Goal: Navigation & Orientation: Find specific page/section

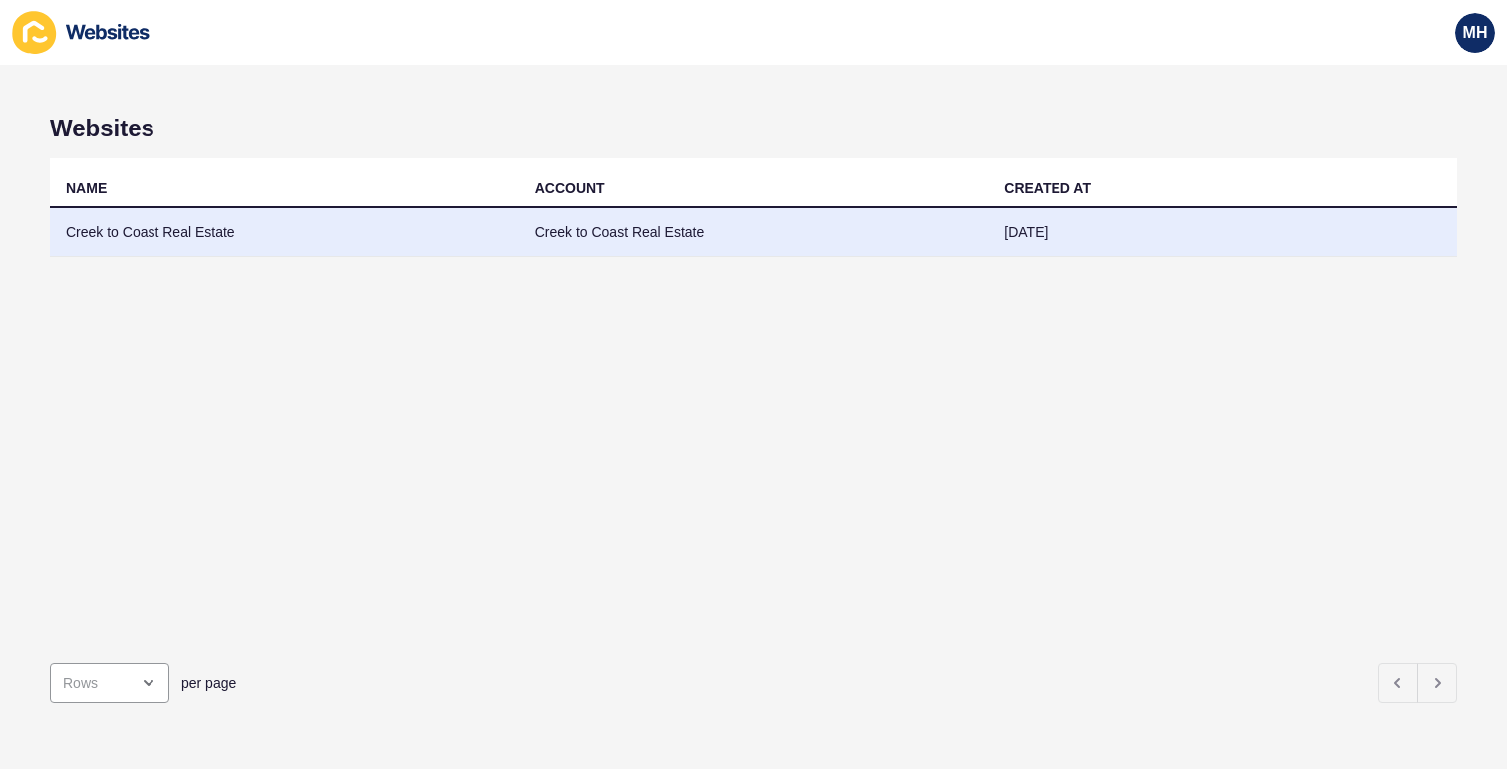
click at [219, 234] on td "Creek to Coast Real Estate" at bounding box center [284, 232] width 469 height 49
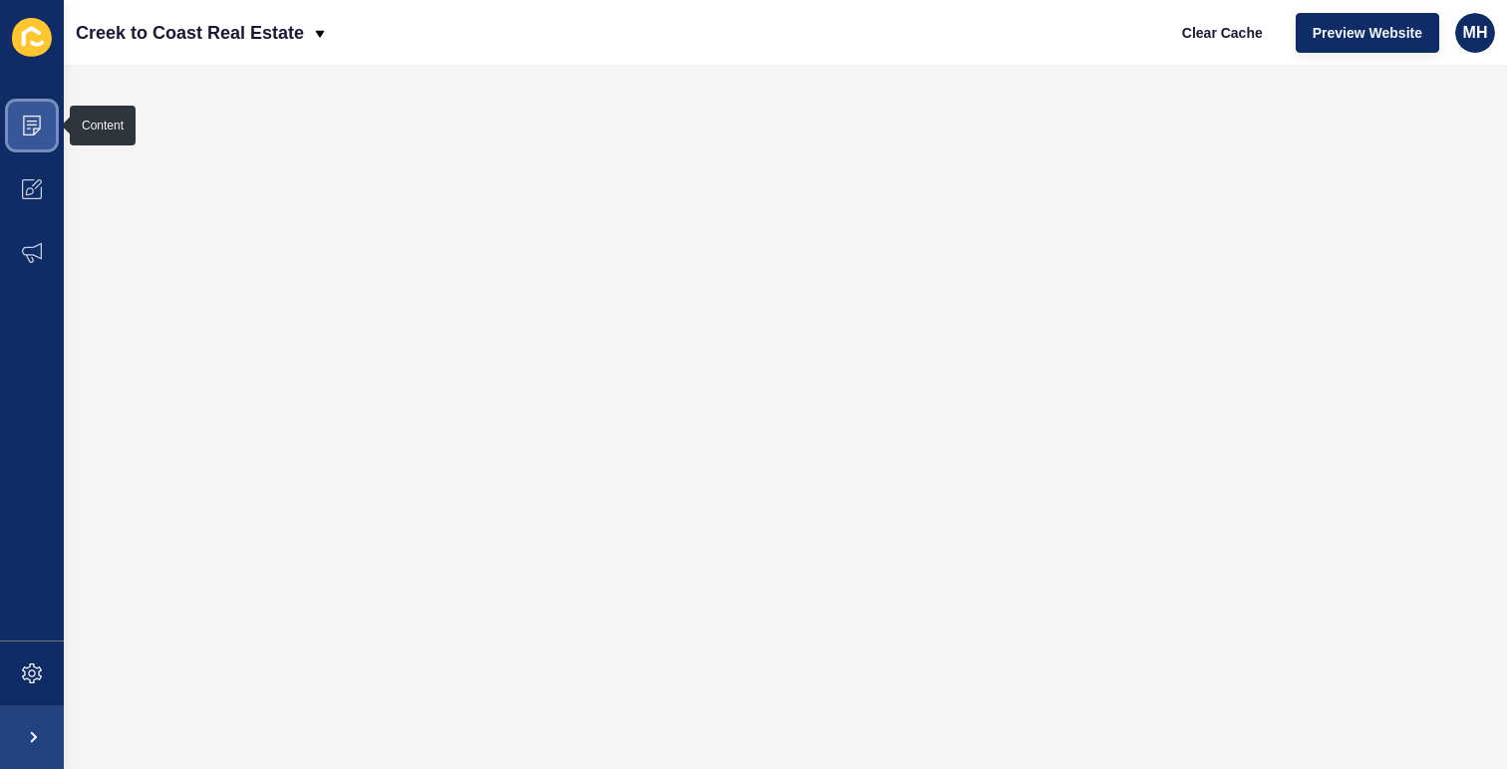
click at [45, 132] on span at bounding box center [32, 126] width 64 height 64
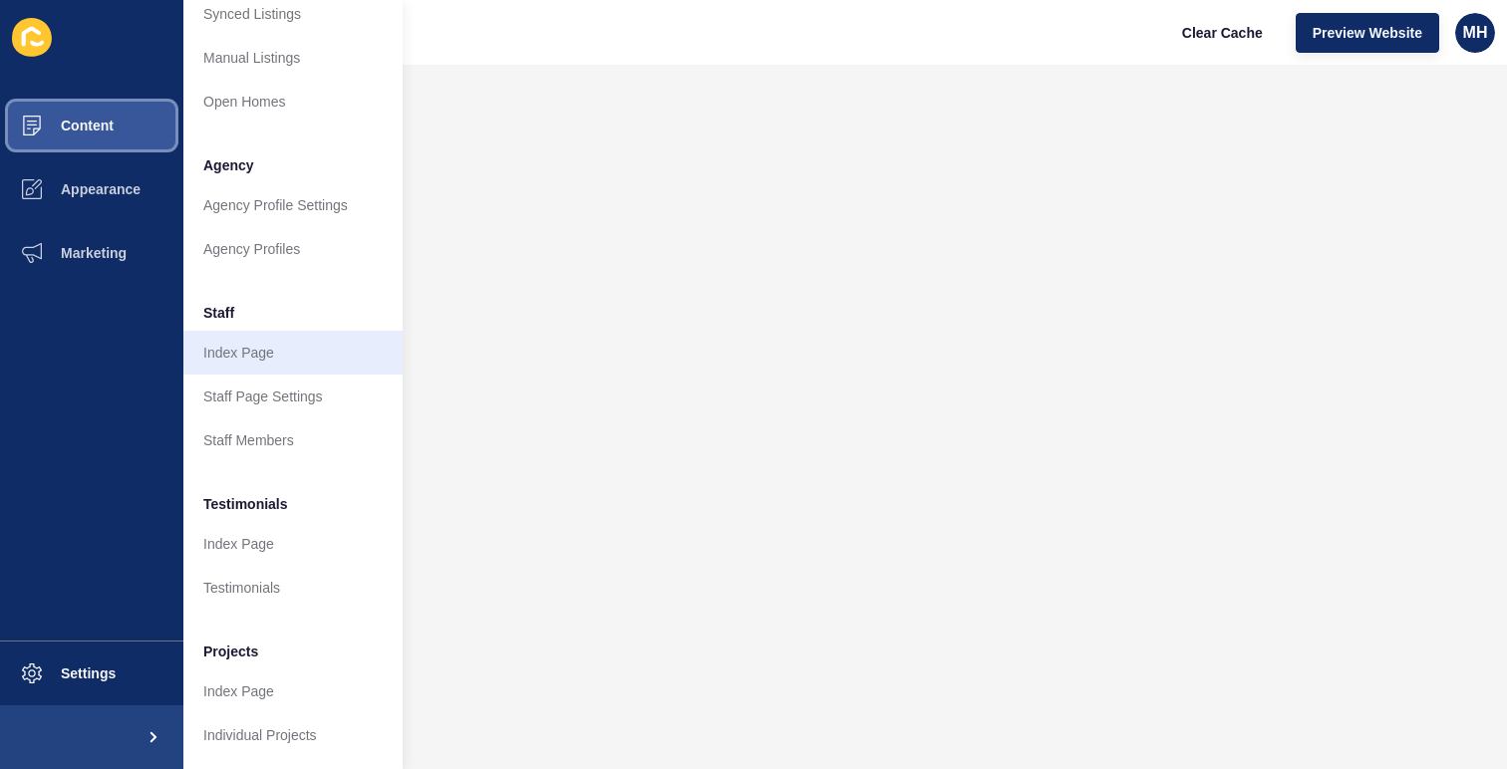
scroll to position [412, 0]
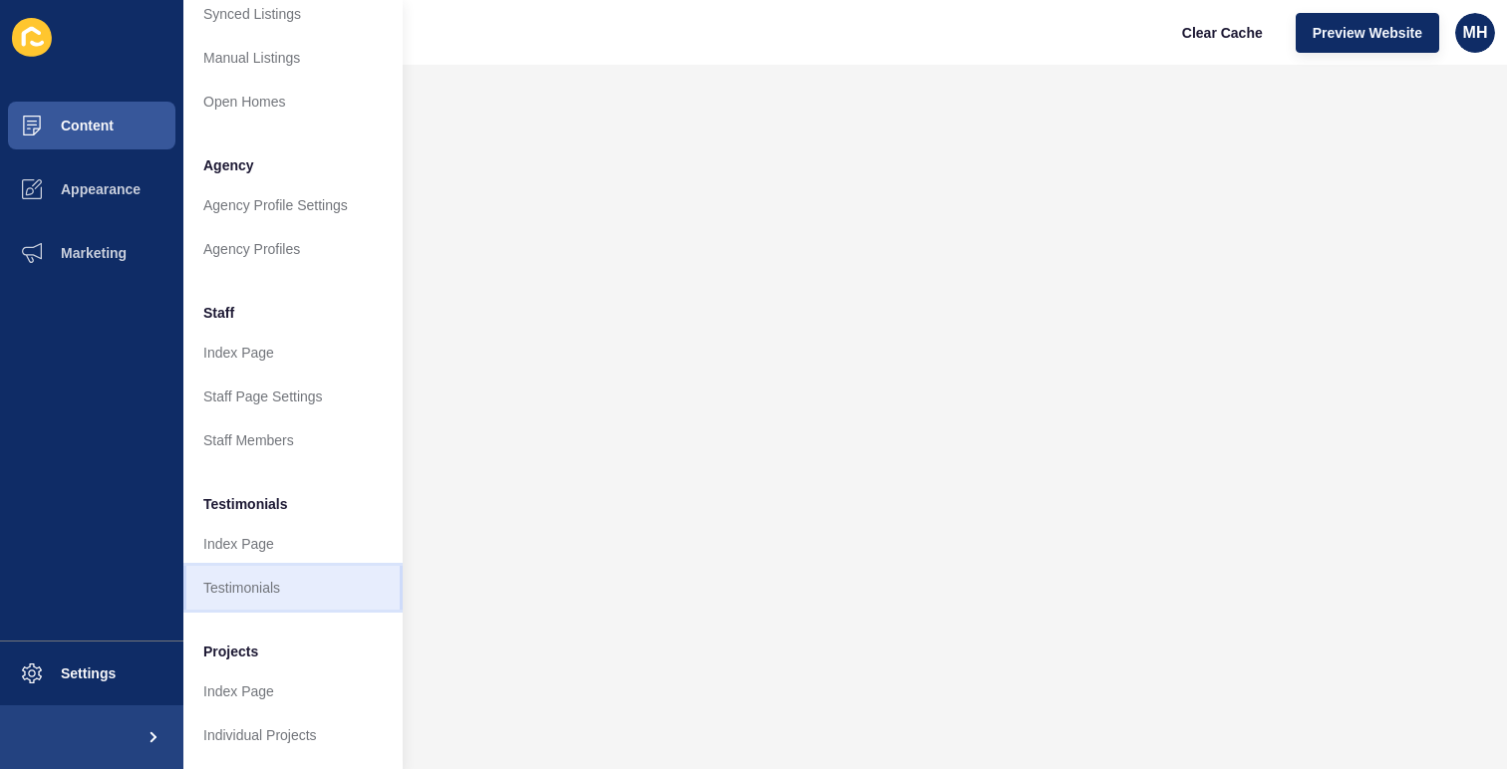
click at [285, 566] on link "Testimonials" at bounding box center [292, 588] width 219 height 44
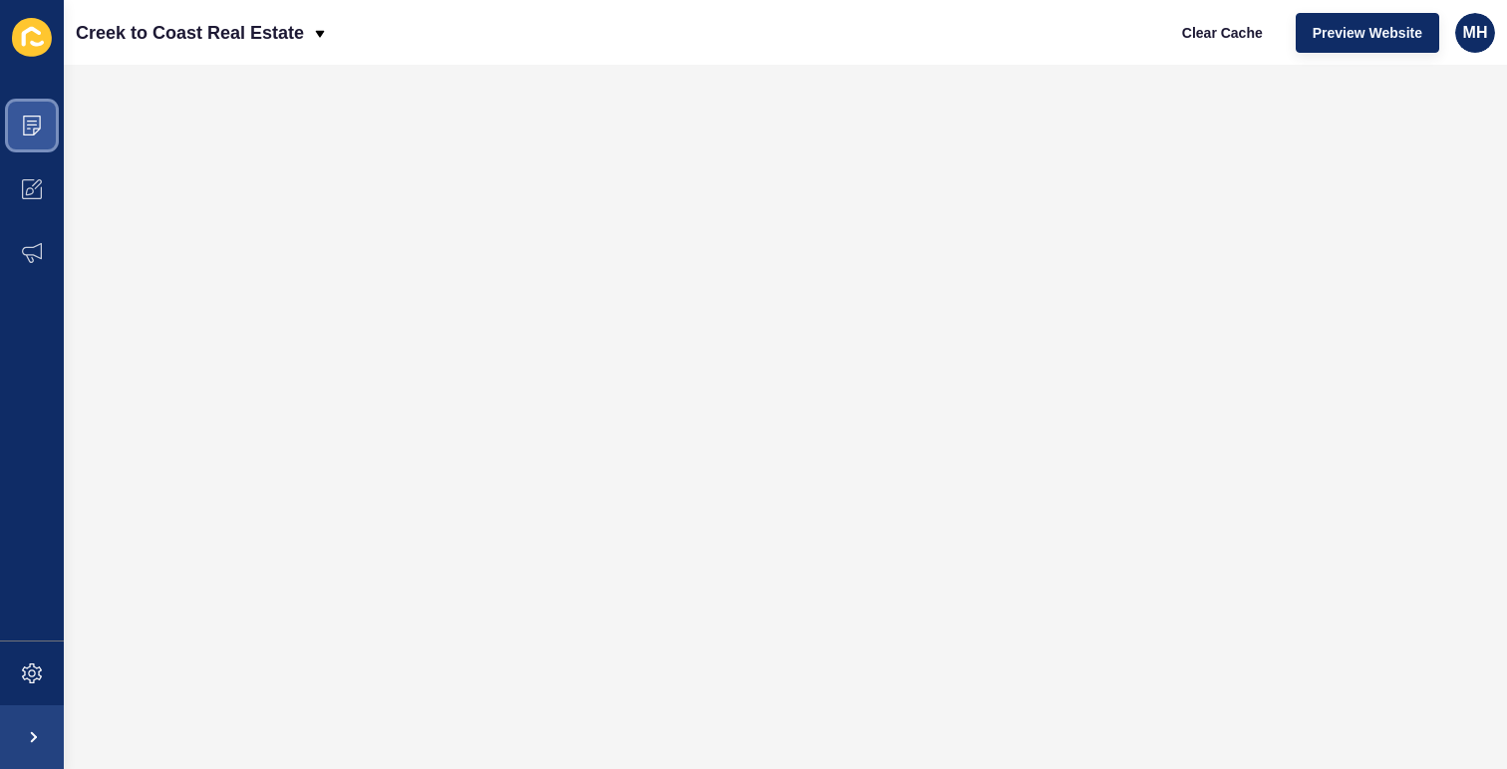
click at [44, 138] on span at bounding box center [32, 126] width 64 height 64
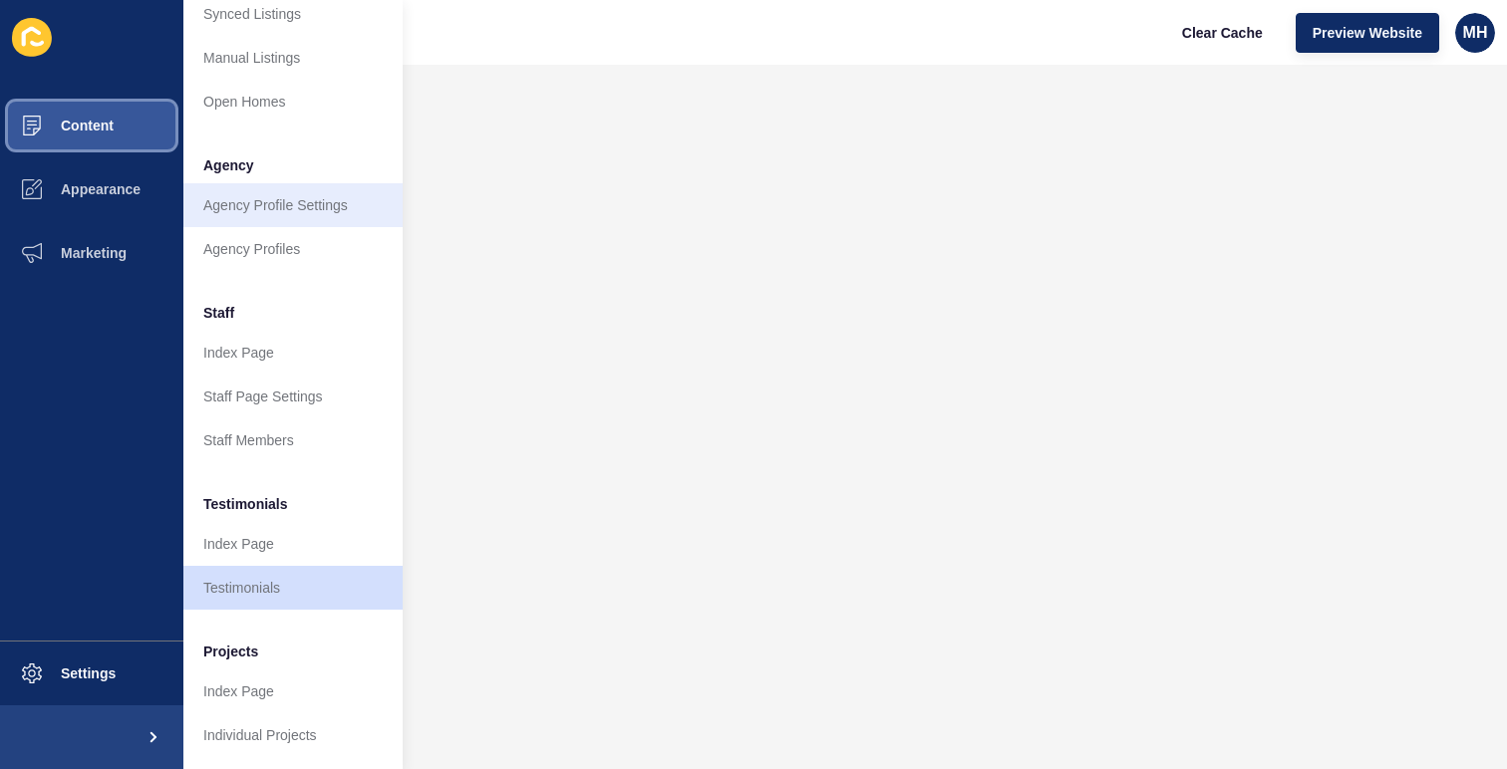
scroll to position [414, 0]
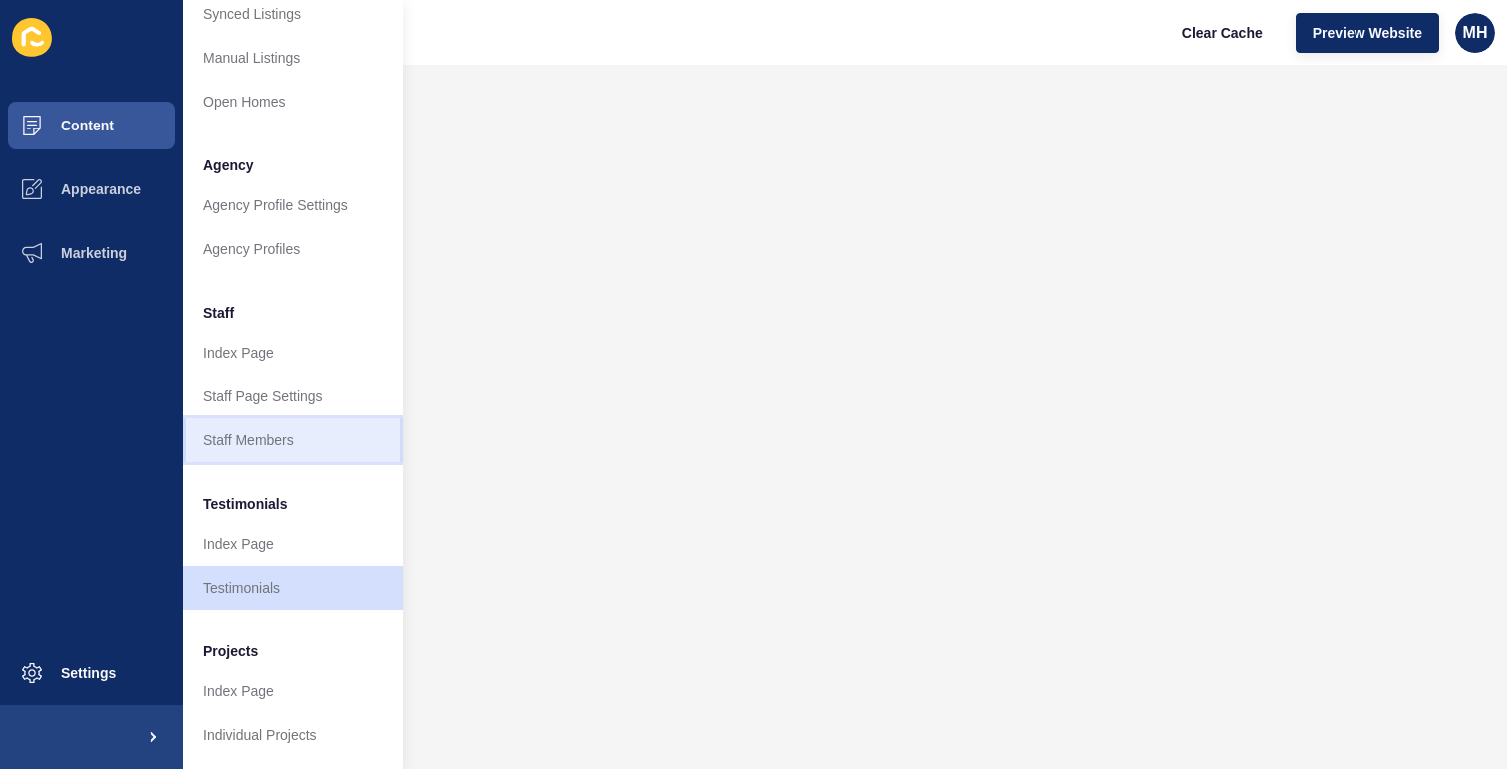
click at [278, 418] on link "Staff Members" at bounding box center [292, 440] width 219 height 44
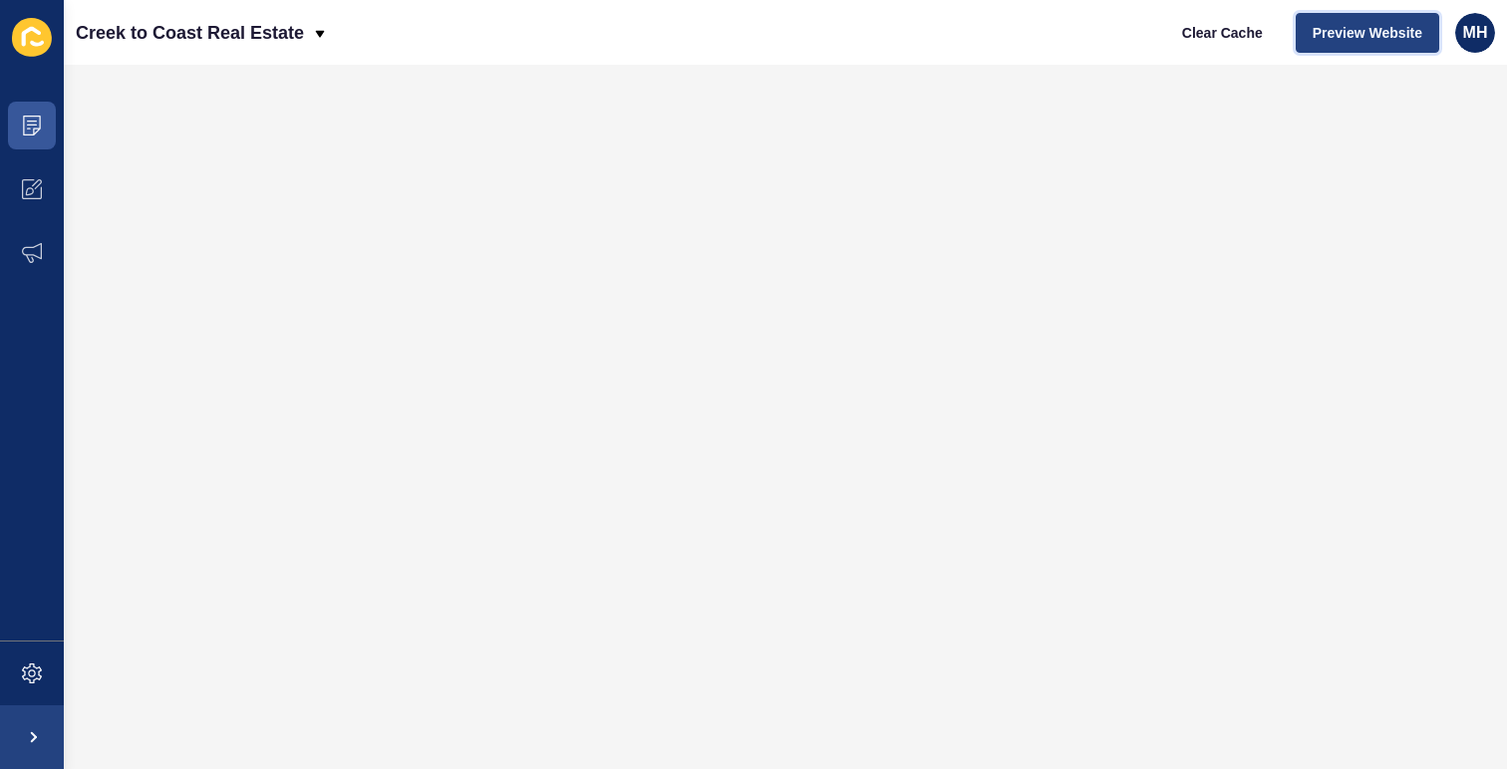
click at [1339, 21] on button "Preview Website" at bounding box center [1366, 33] width 143 height 40
click at [1242, 35] on span "Clear Cache" at bounding box center [1222, 33] width 81 height 20
click at [1234, 49] on button "Clear Cache" at bounding box center [1222, 33] width 115 height 40
click at [1218, 35] on span "Clear Cache" at bounding box center [1222, 33] width 81 height 20
click at [35, 129] on icon at bounding box center [32, 126] width 20 height 20
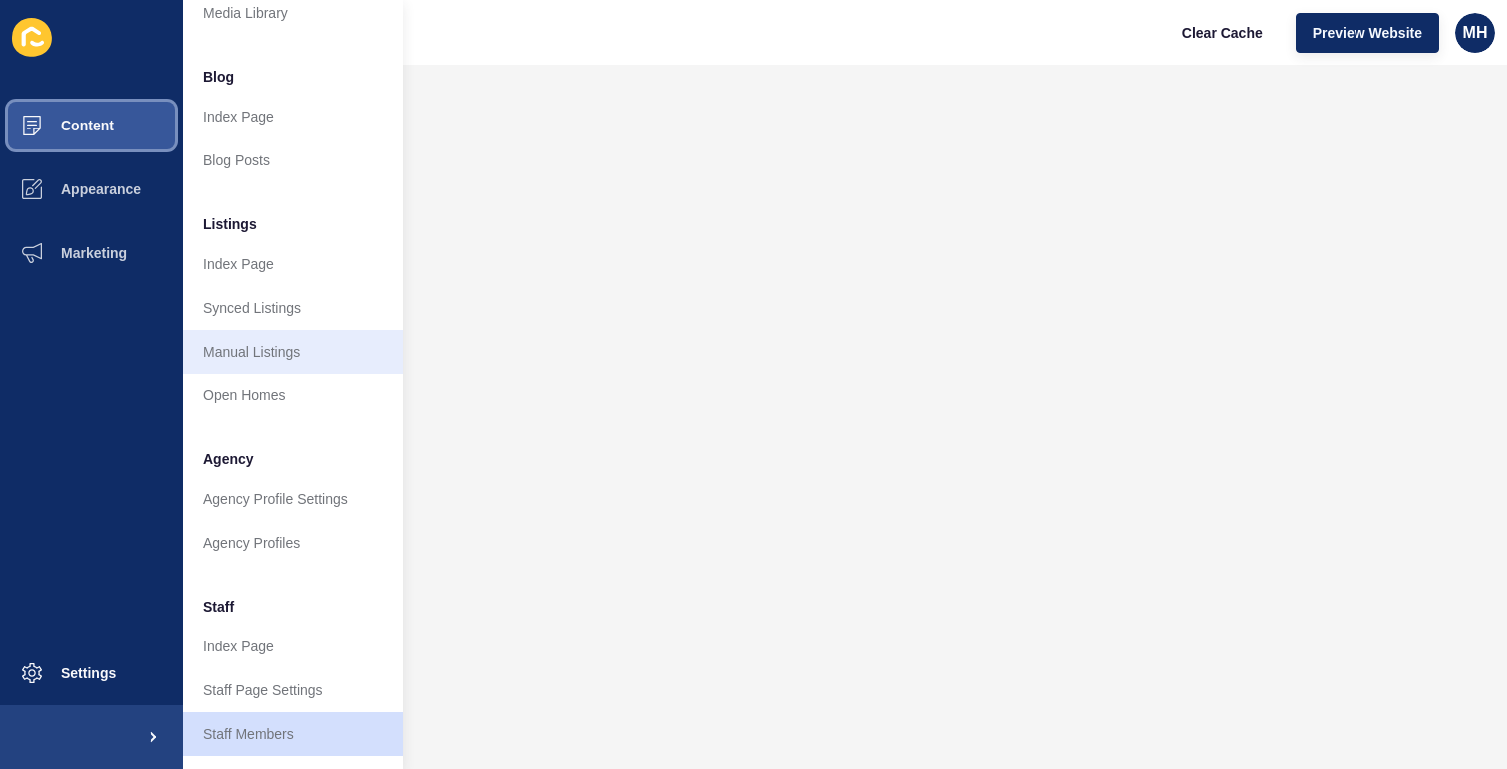
scroll to position [139, 0]
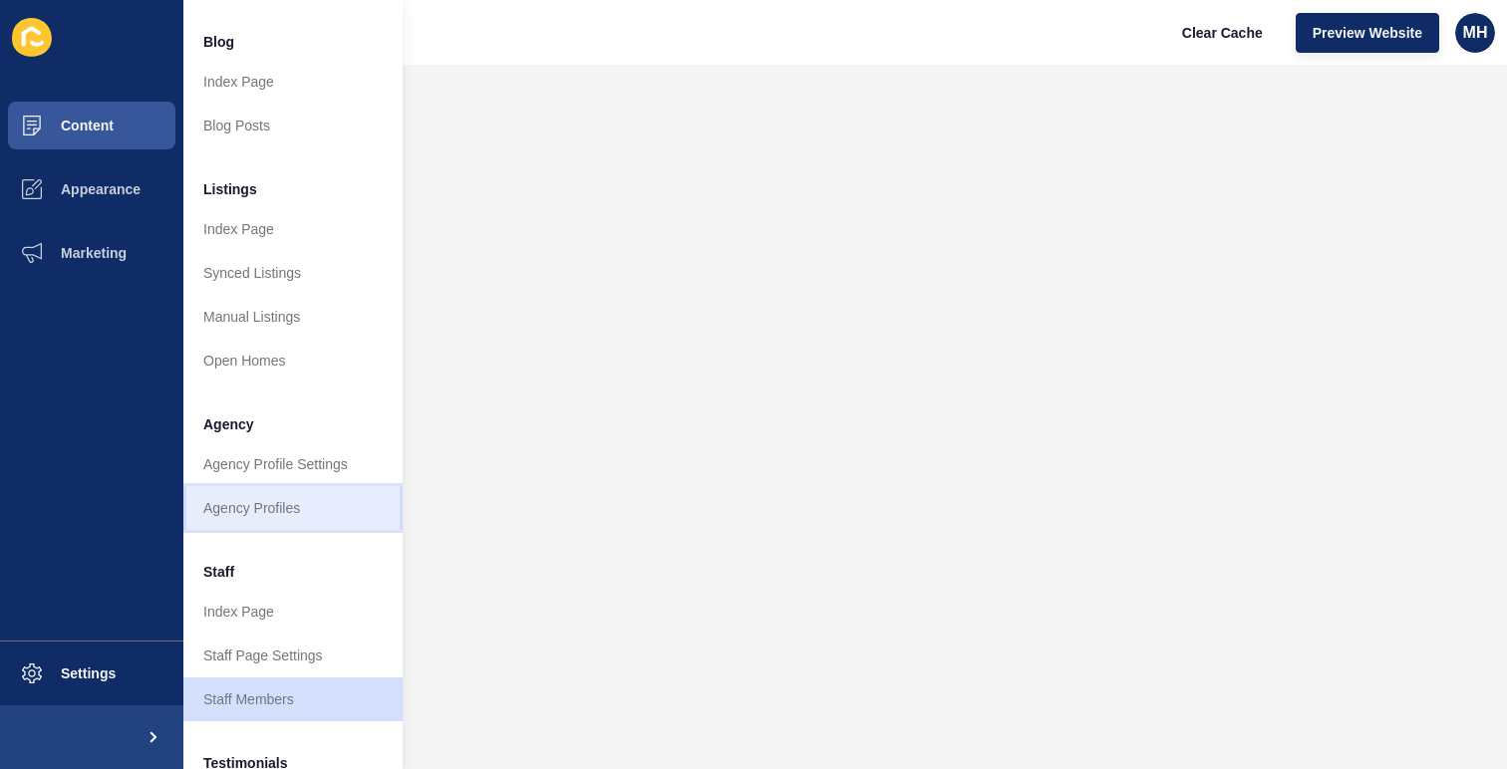
click at [273, 506] on link "Agency Profiles" at bounding box center [292, 508] width 219 height 44
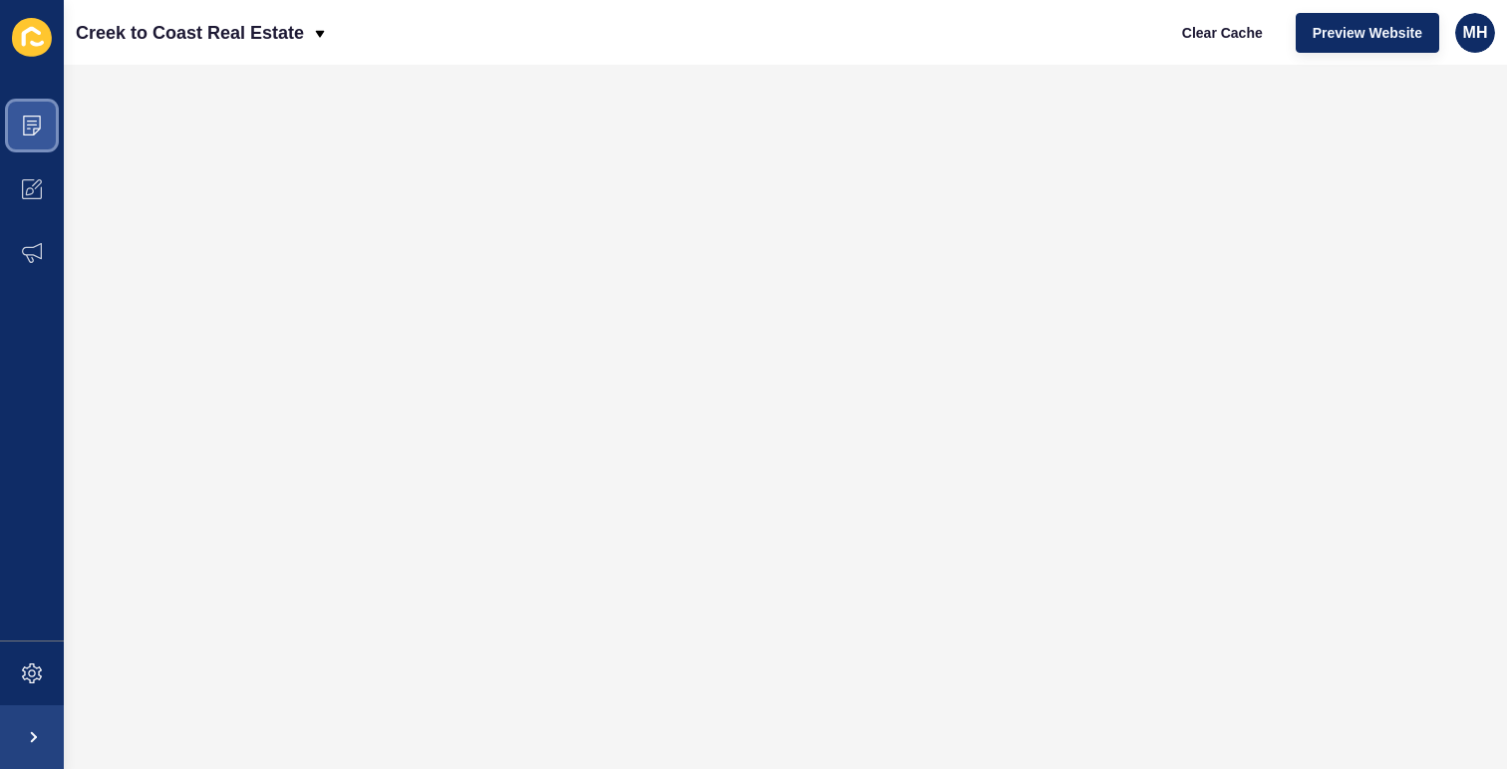
click at [38, 129] on icon at bounding box center [32, 126] width 20 height 20
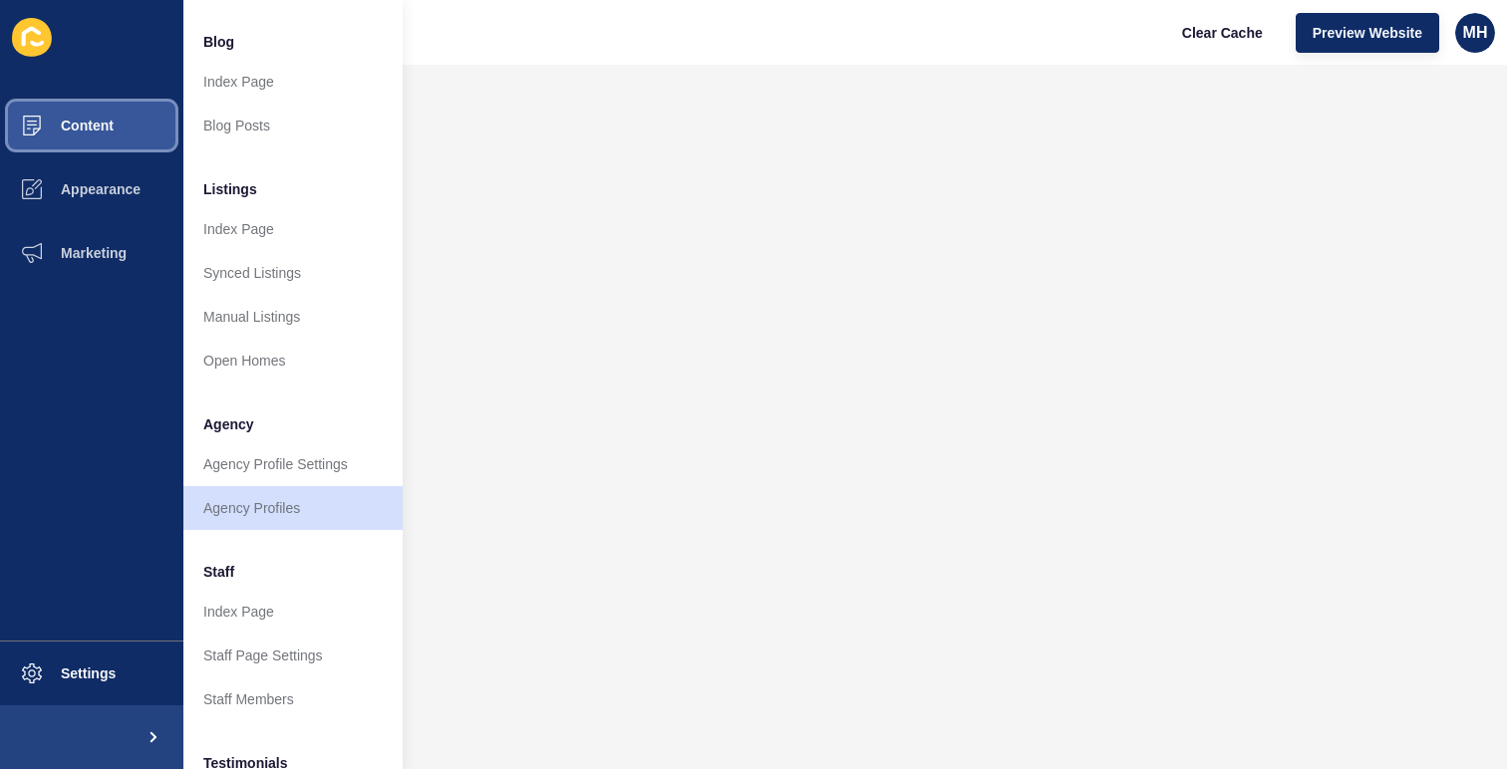
scroll to position [210, 0]
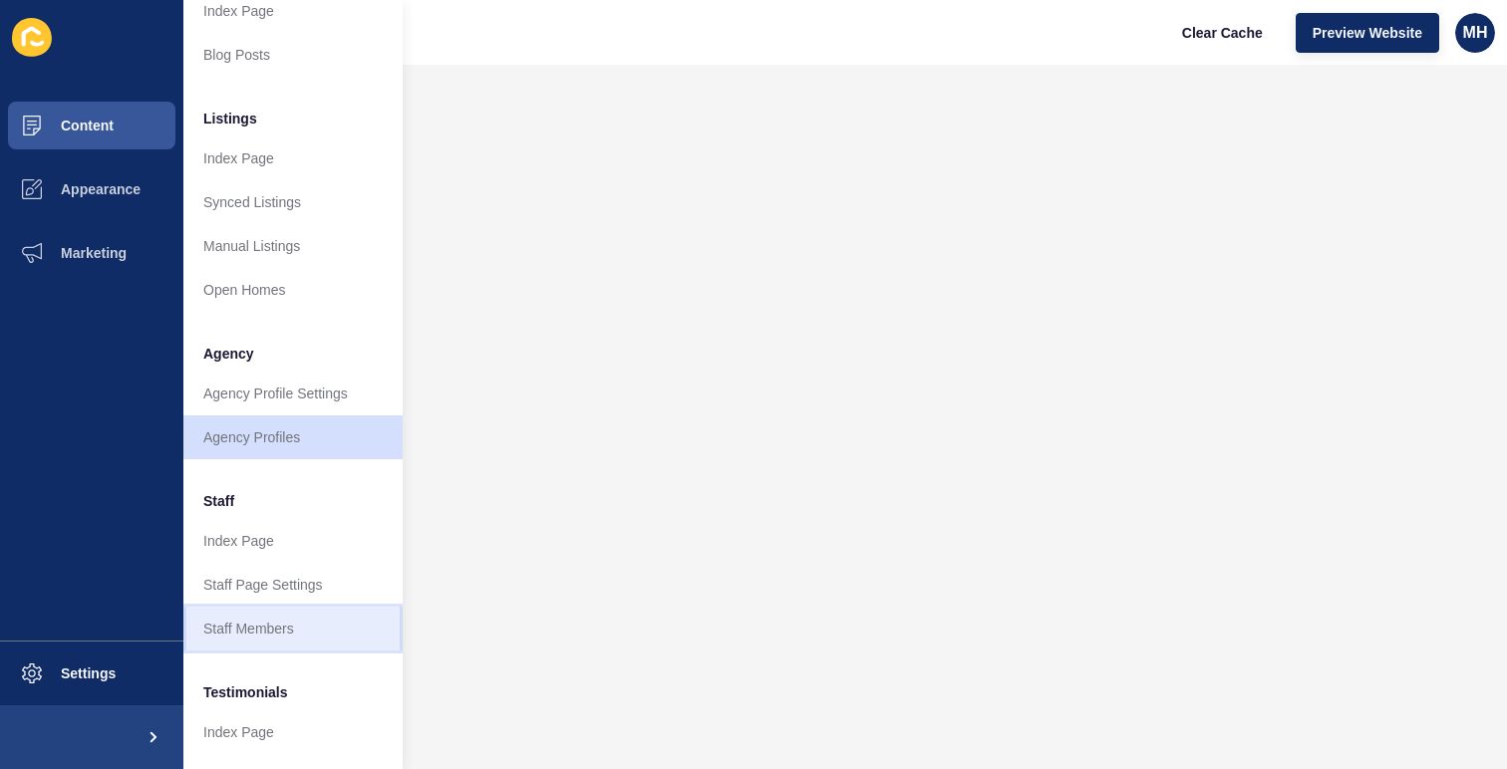
click at [247, 637] on link "Staff Members" at bounding box center [292, 629] width 219 height 44
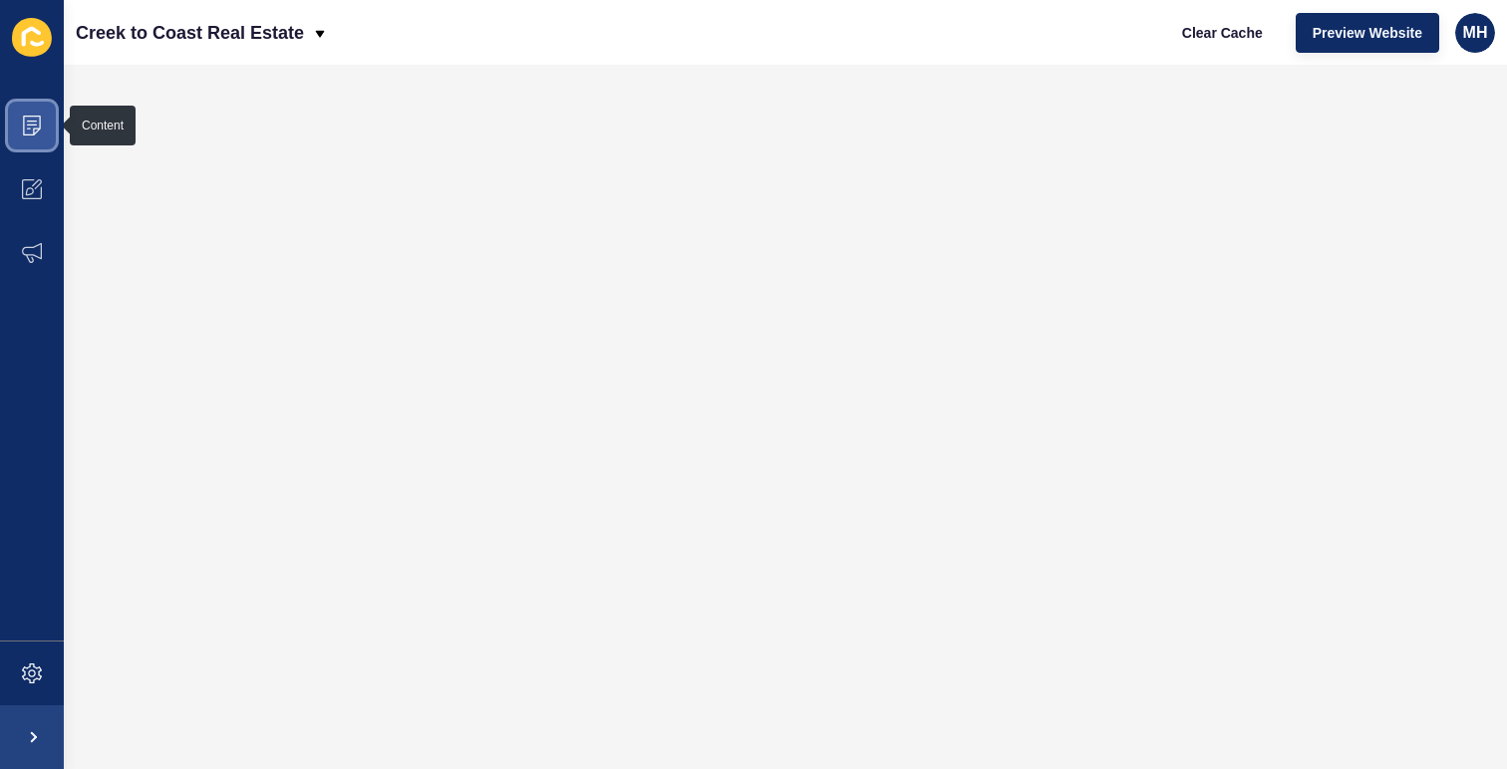
click at [39, 130] on icon at bounding box center [32, 126] width 20 height 20
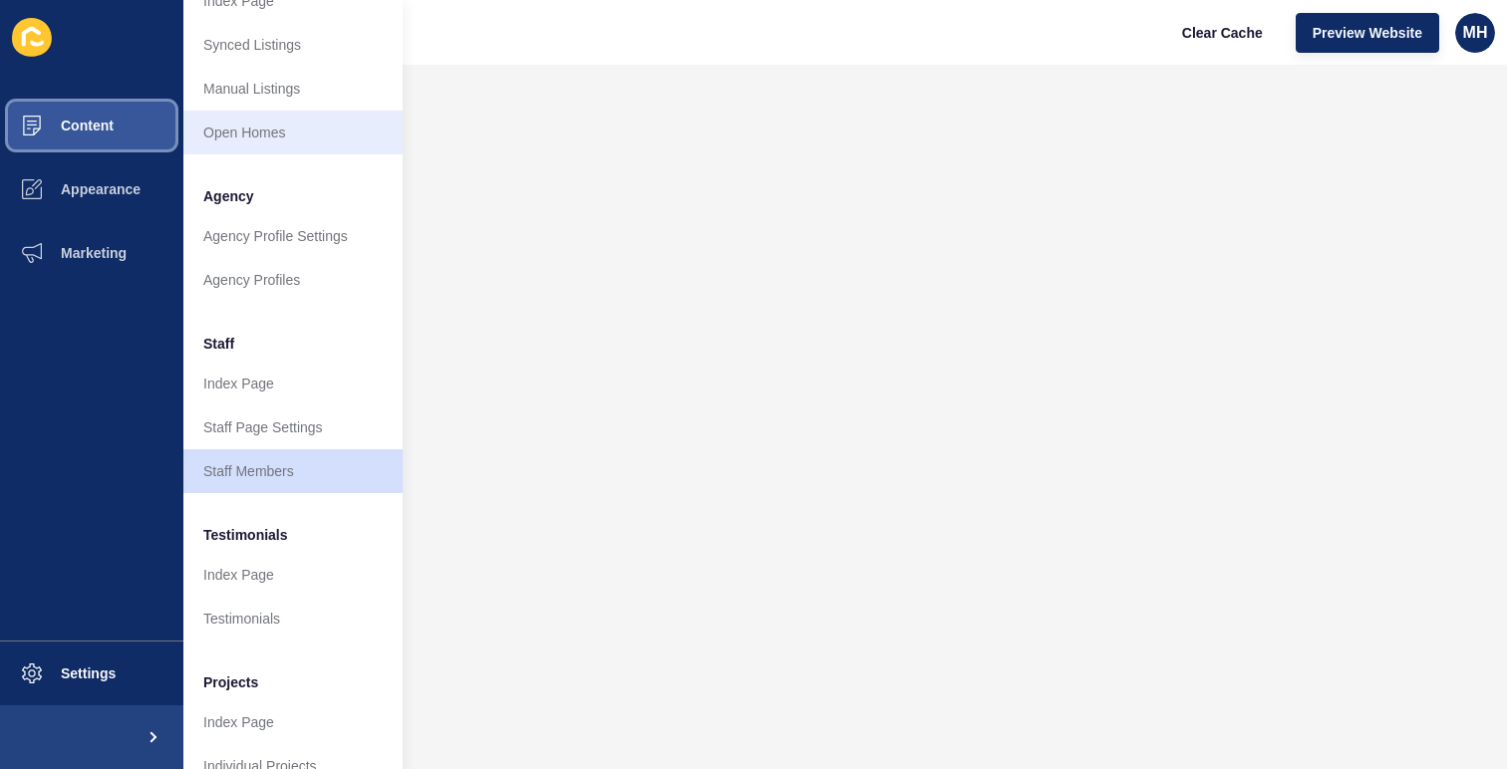
scroll to position [414, 0]
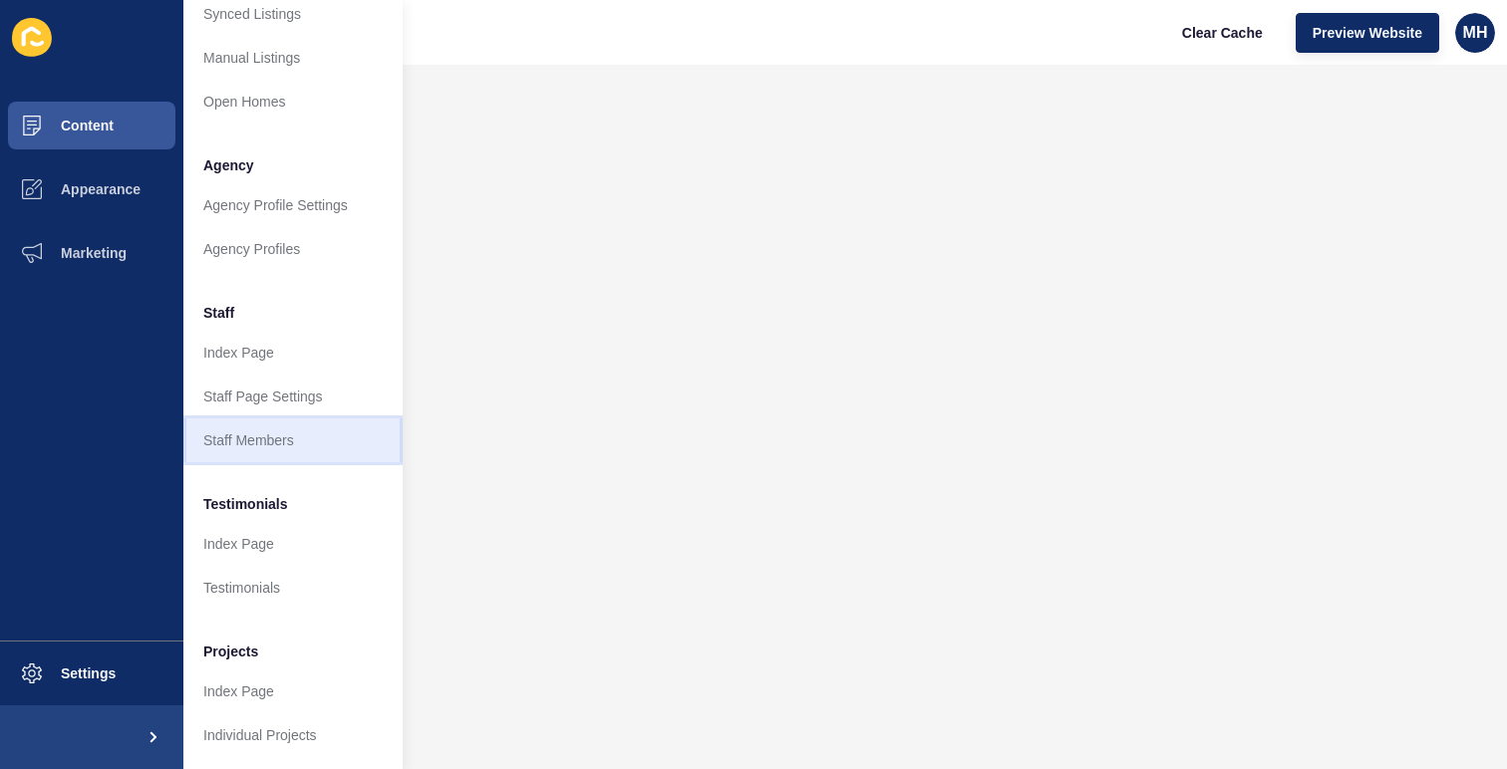
click at [247, 426] on link "Staff Members" at bounding box center [292, 440] width 219 height 44
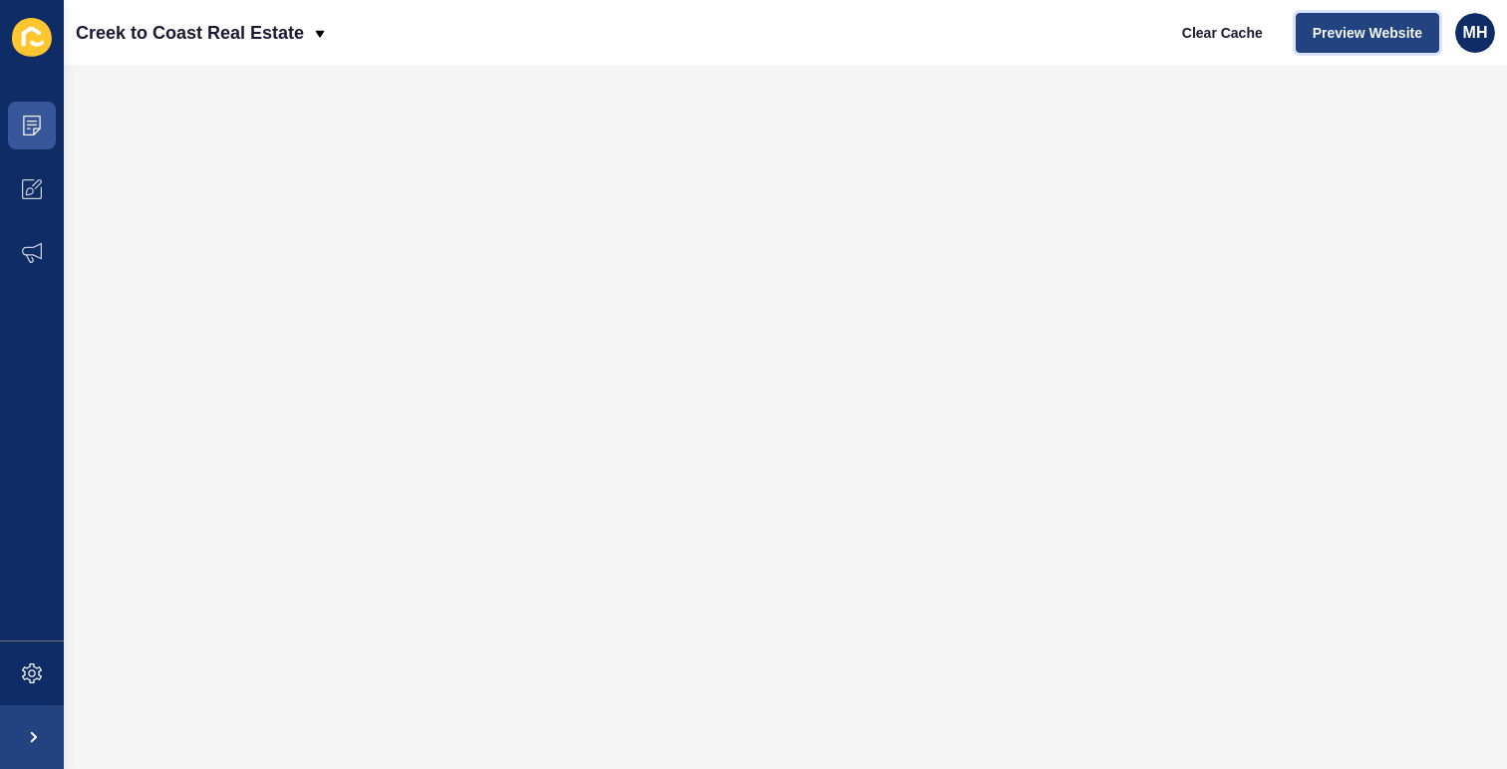
click at [1319, 16] on button "Preview Website" at bounding box center [1366, 33] width 143 height 40
click at [25, 126] on icon at bounding box center [32, 126] width 20 height 20
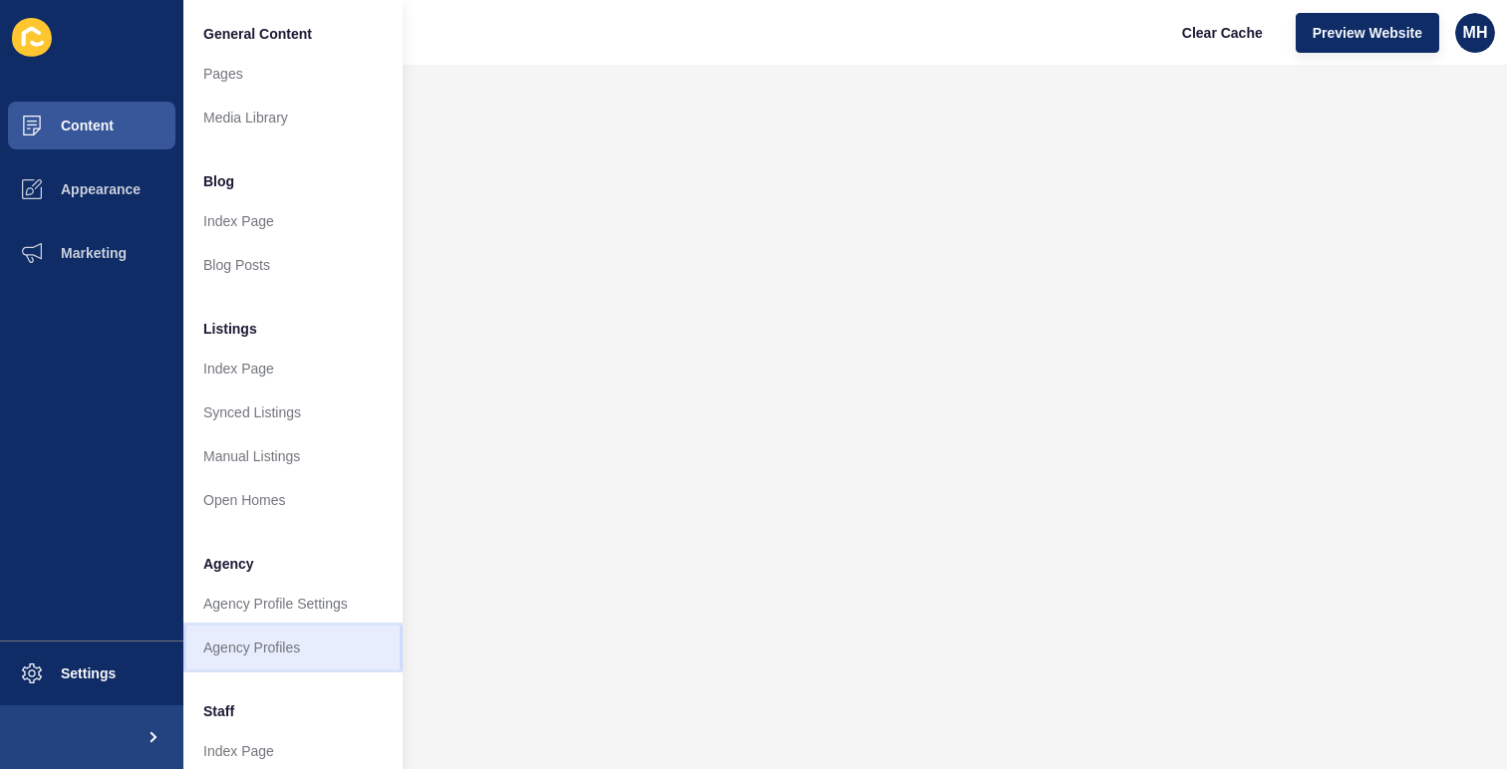
click at [254, 649] on link "Agency Profiles" at bounding box center [292, 648] width 219 height 44
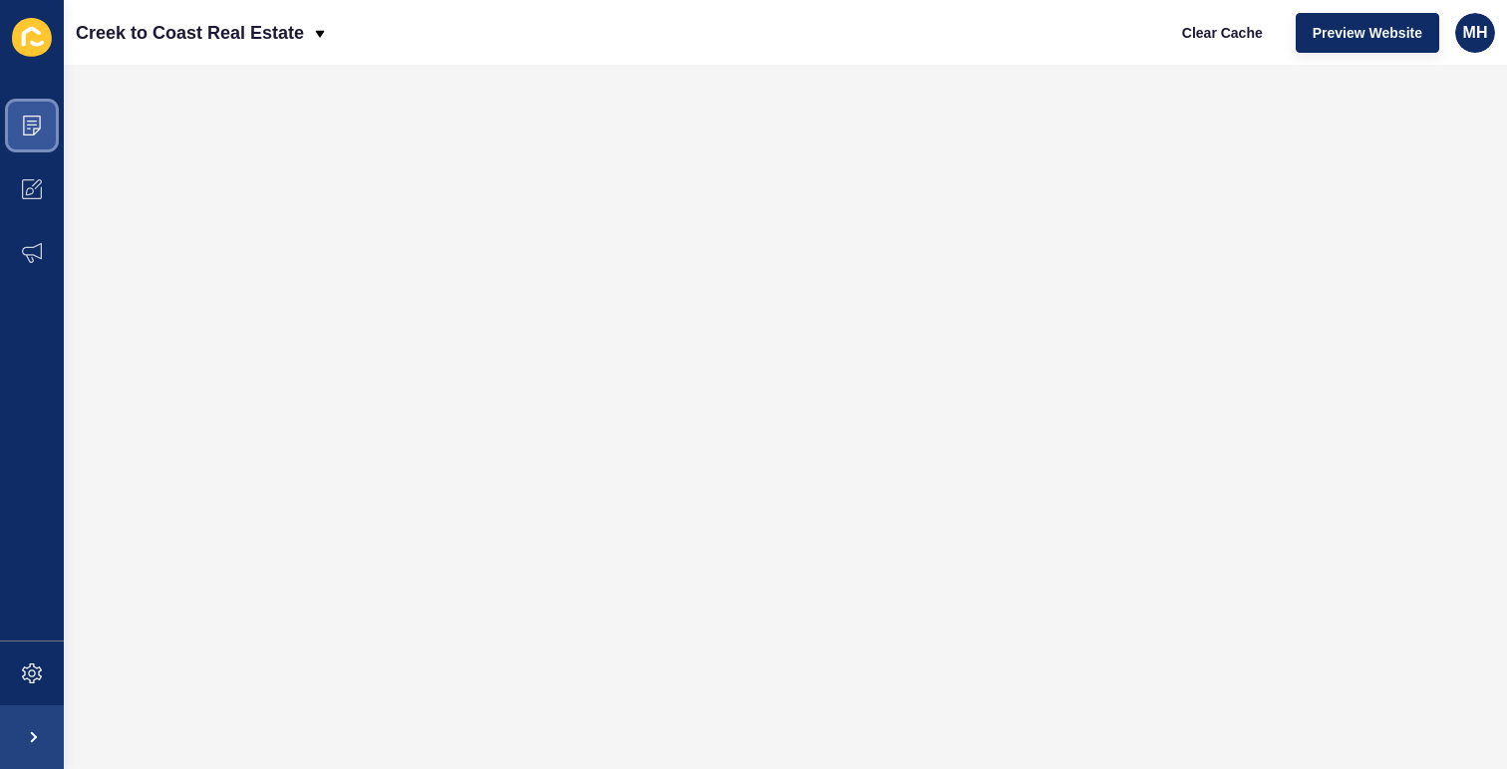
click at [30, 110] on span at bounding box center [32, 126] width 64 height 64
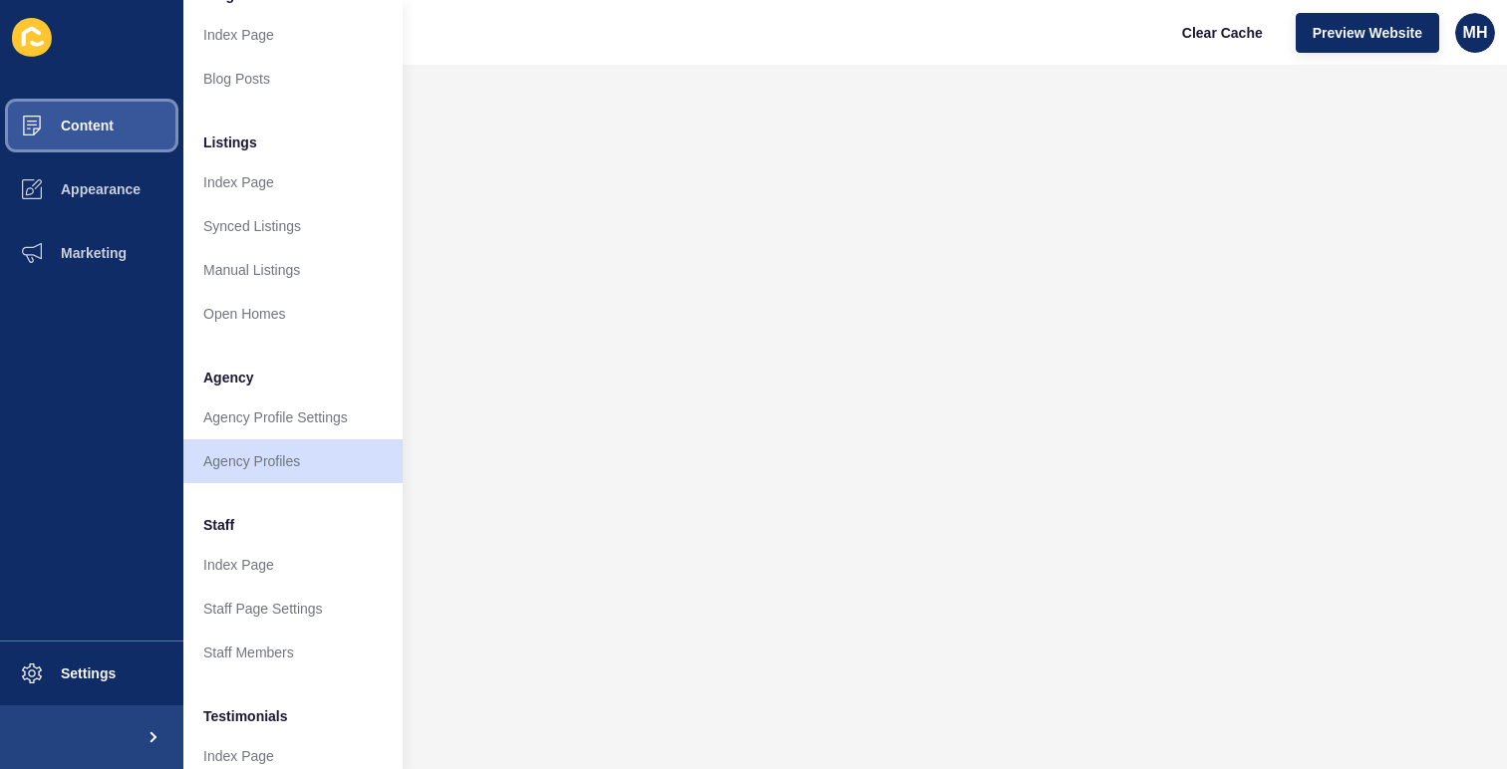
scroll to position [414, 0]
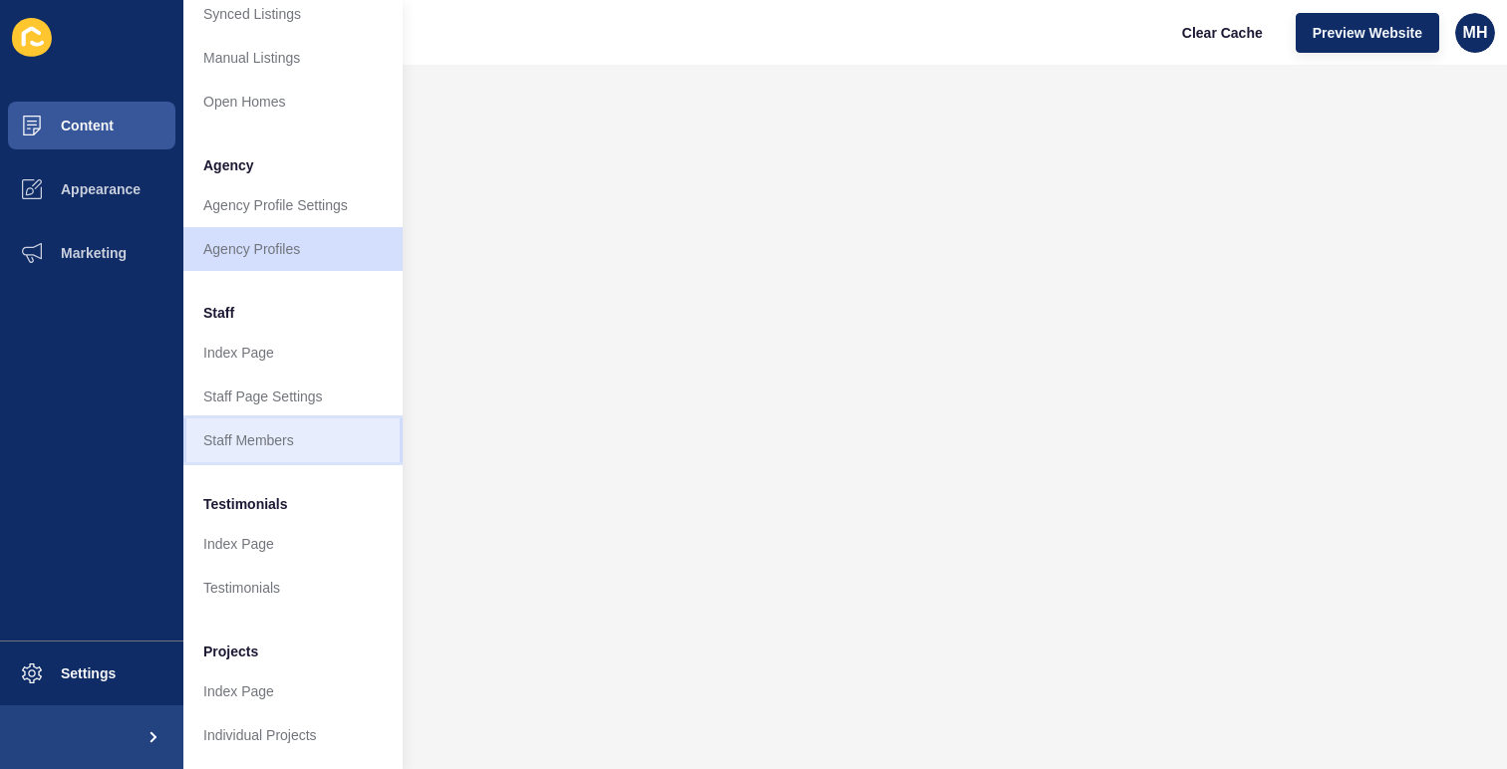
click at [268, 427] on link "Staff Members" at bounding box center [292, 440] width 219 height 44
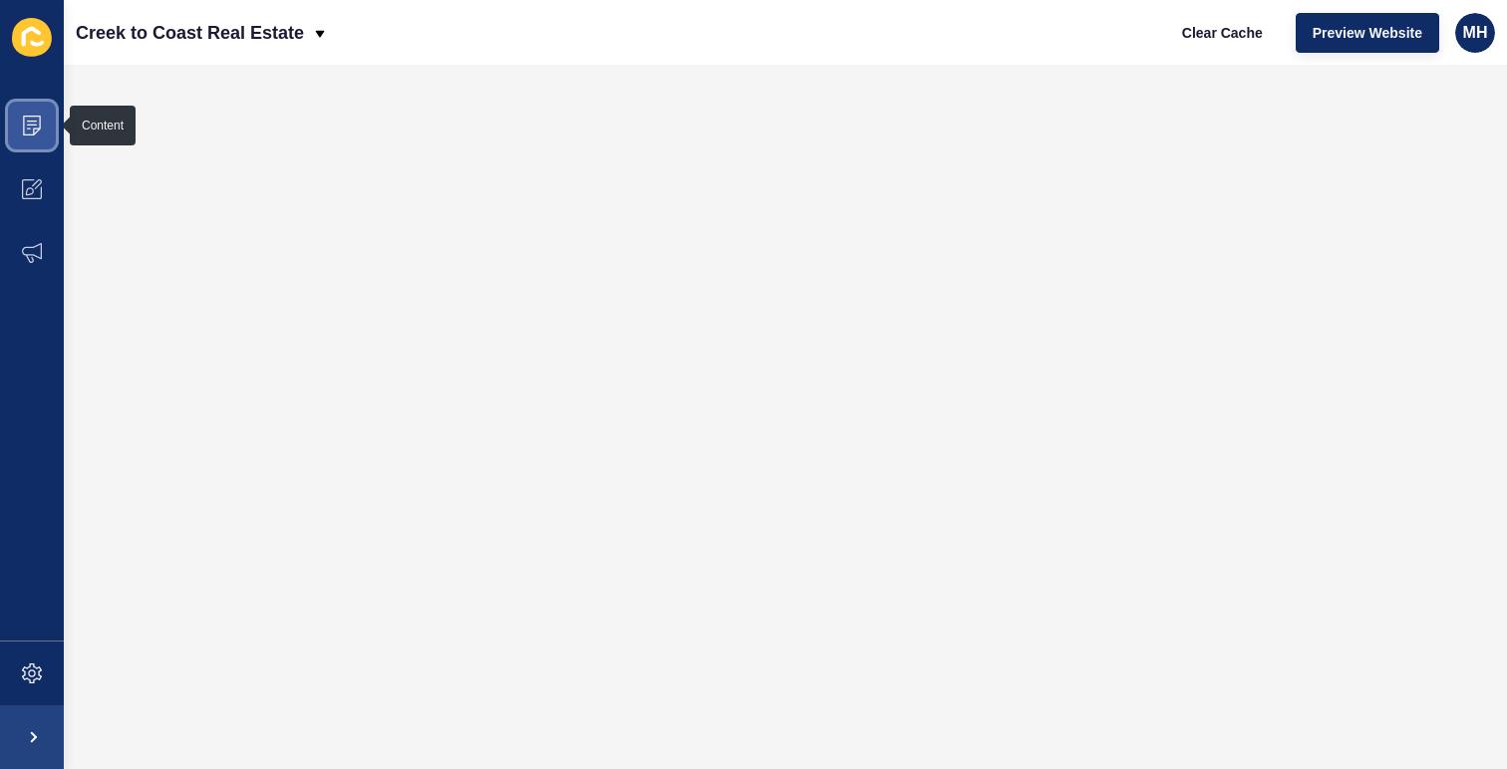
click at [17, 131] on span at bounding box center [32, 126] width 64 height 64
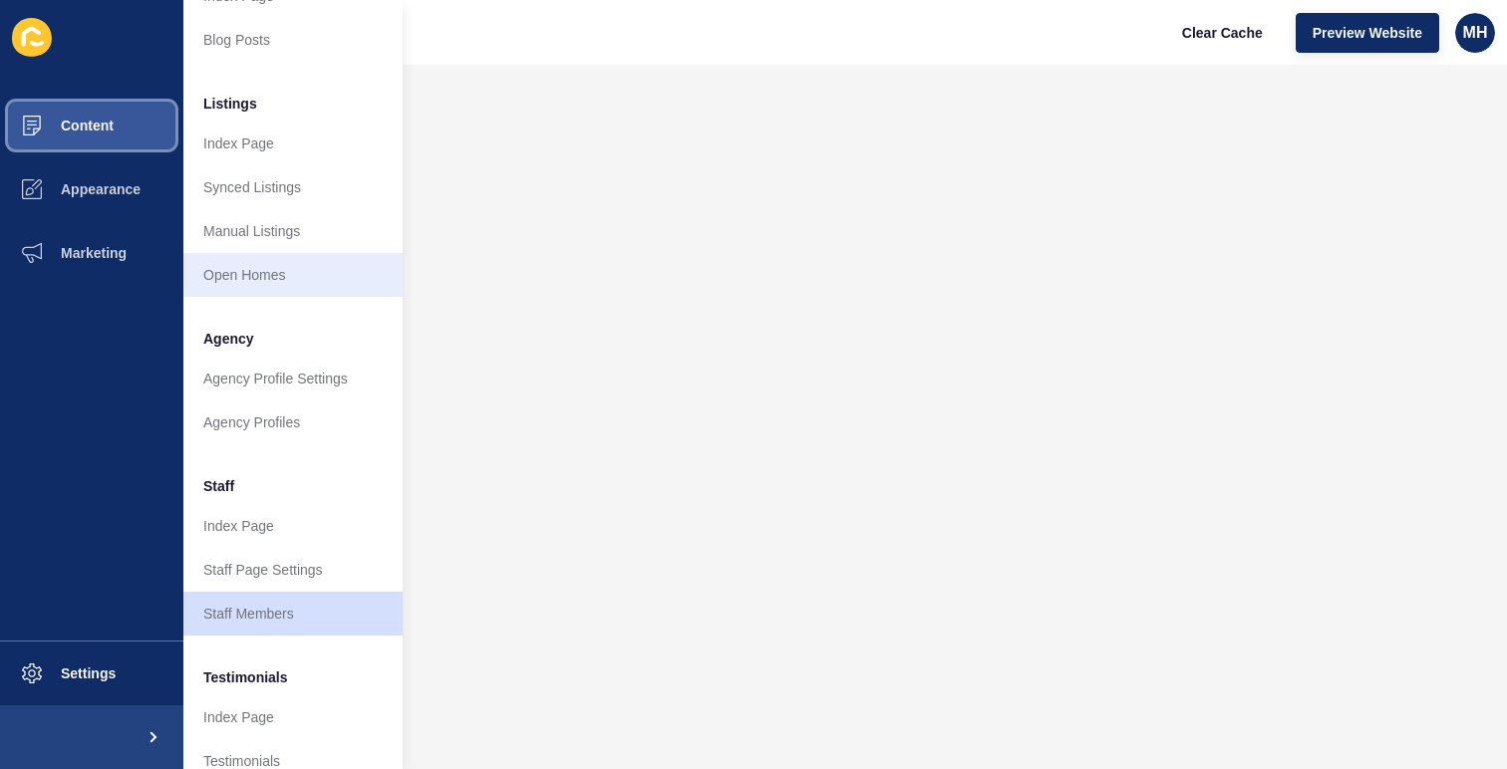
scroll to position [414, 0]
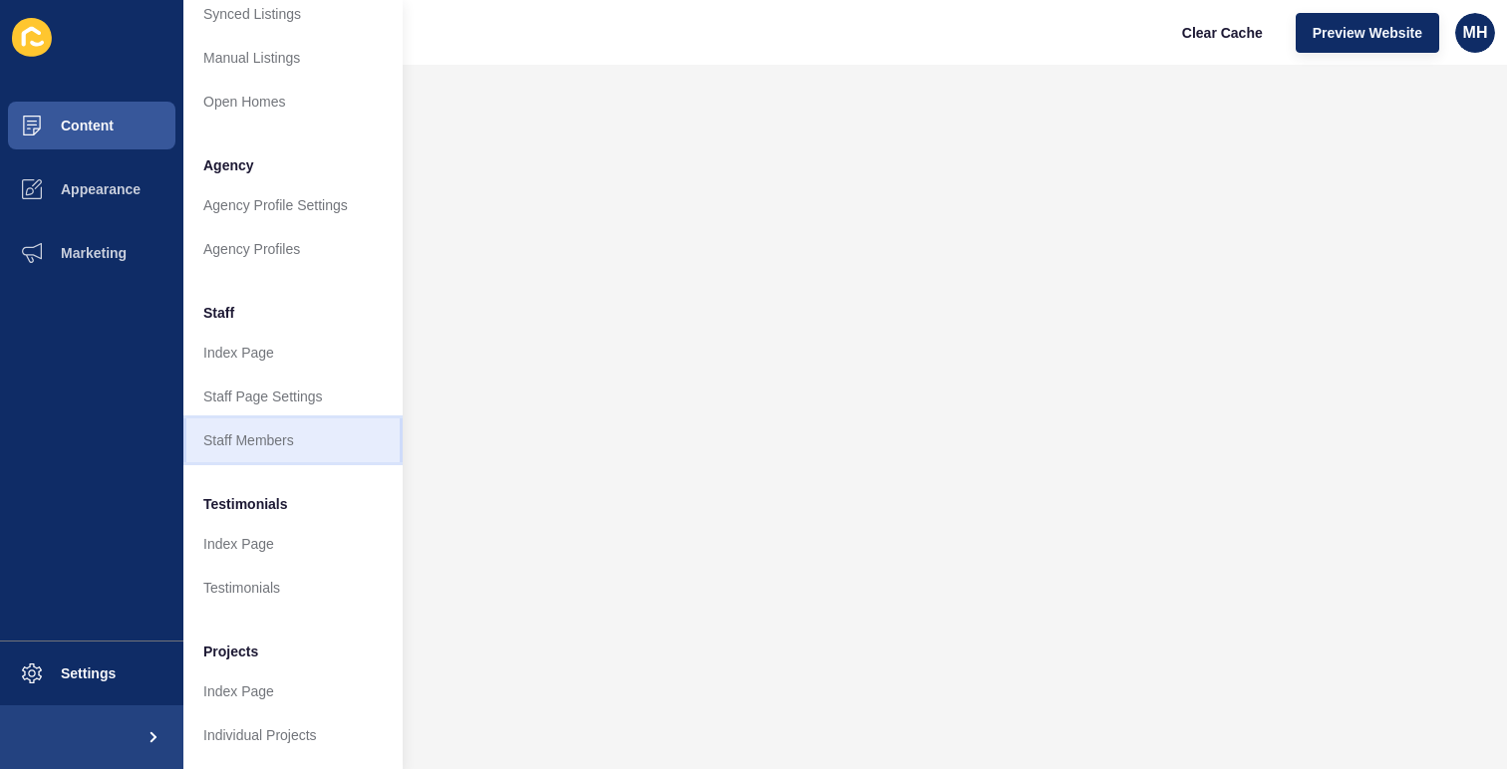
click at [287, 445] on link "Staff Members" at bounding box center [292, 440] width 219 height 44
